Goal: Task Accomplishment & Management: Use online tool/utility

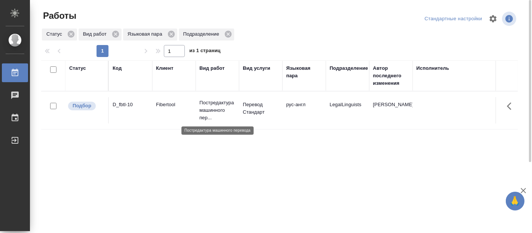
click at [231, 104] on p "Постредактура машинного пер..." at bounding box center [218, 110] width 36 height 22
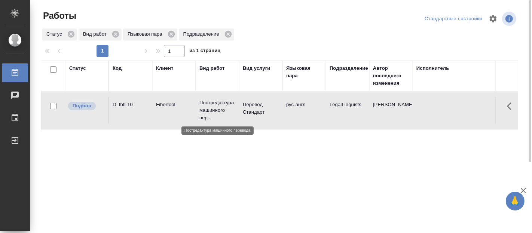
click at [231, 104] on p "Постредактура машинного пер..." at bounding box center [218, 110] width 36 height 22
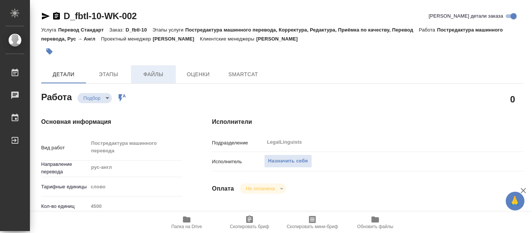
type textarea "x"
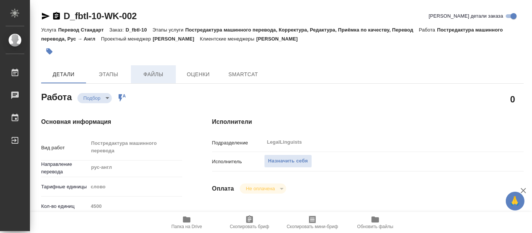
type textarea "x"
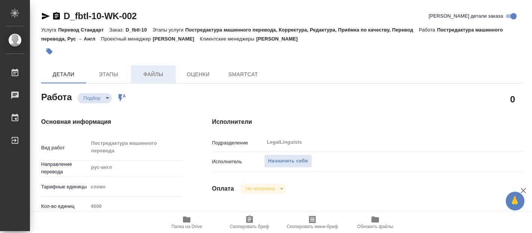
type textarea "x"
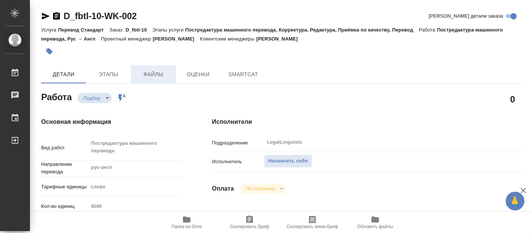
type textarea "x"
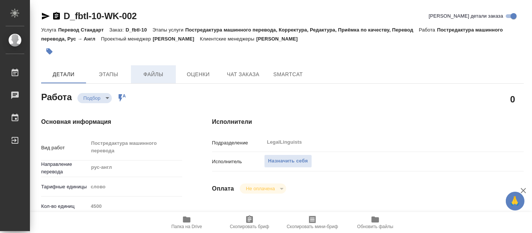
type textarea "x"
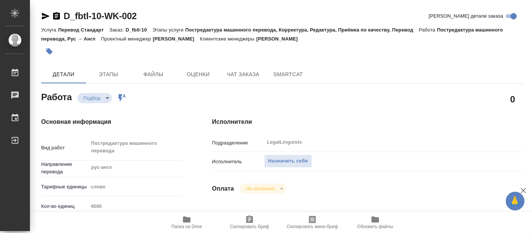
type textarea "x"
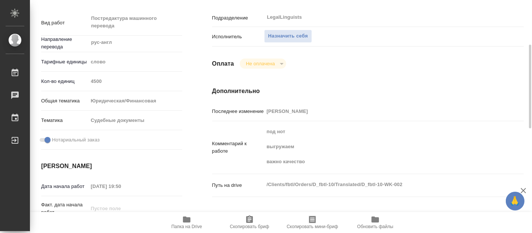
type textarea "x"
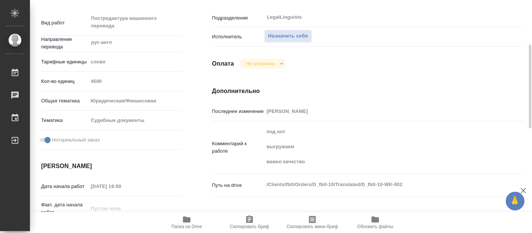
scroll to position [166, 0]
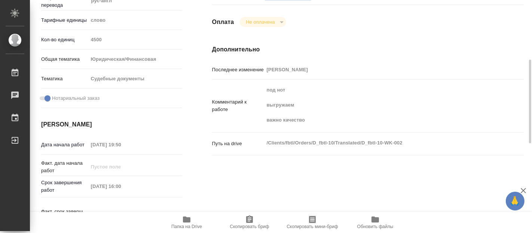
type textarea "x"
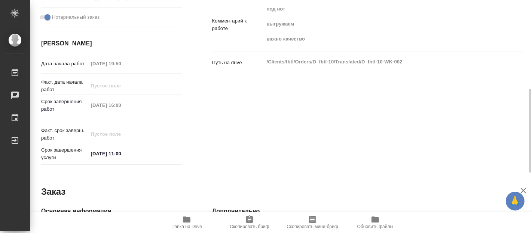
scroll to position [39, 0]
